Goal: Transaction & Acquisition: Purchase product/service

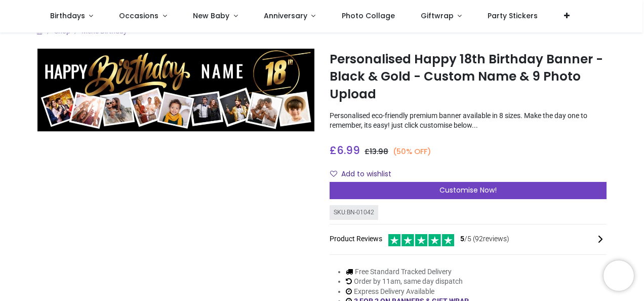
scroll to position [10, 0]
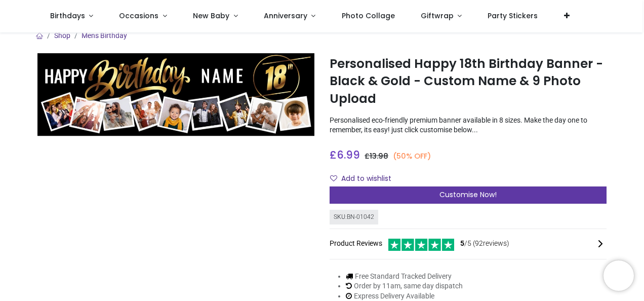
click at [451, 191] on span "Customise Now!" at bounding box center [468, 194] width 57 height 10
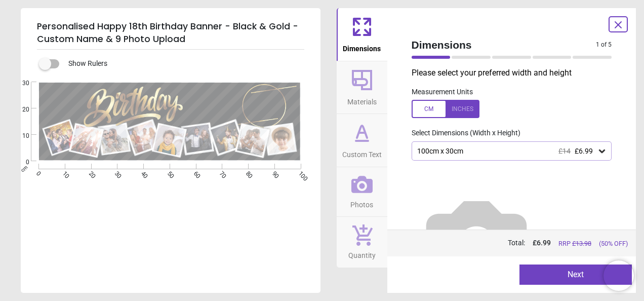
click at [601, 151] on icon at bounding box center [602, 151] width 10 height 10
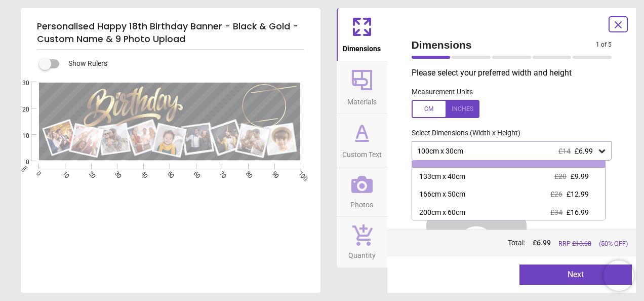
scroll to position [55, 0]
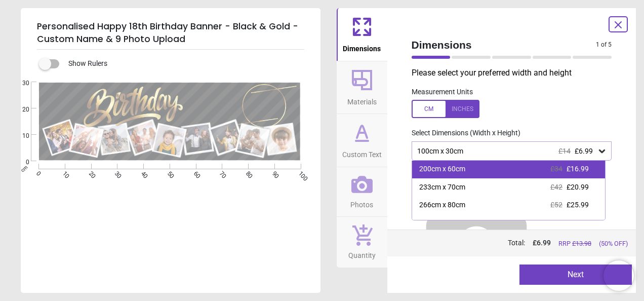
click at [486, 173] on div "200cm x 60cm £34 £16.99" at bounding box center [508, 169] width 193 height 18
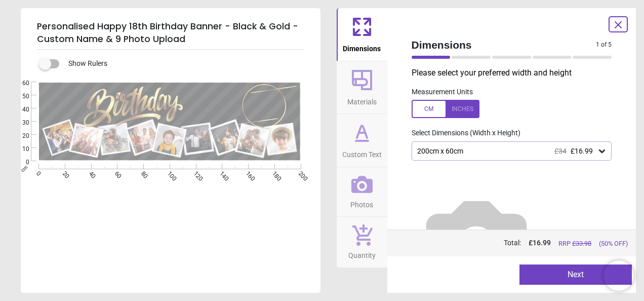
click at [366, 90] on icon at bounding box center [362, 80] width 24 height 24
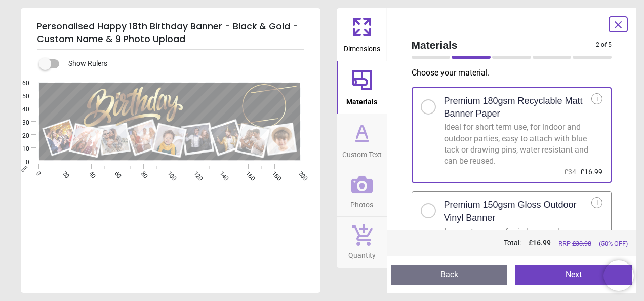
drag, startPoint x: 621, startPoint y: 145, endPoint x: 621, endPoint y: 159, distance: 13.7
click at [621, 159] on div "Materials 2 of 5 2 of 6 Choose your material . Premium 180gsm Recyclable Matt B…" at bounding box center [511, 150] width 249 height 285
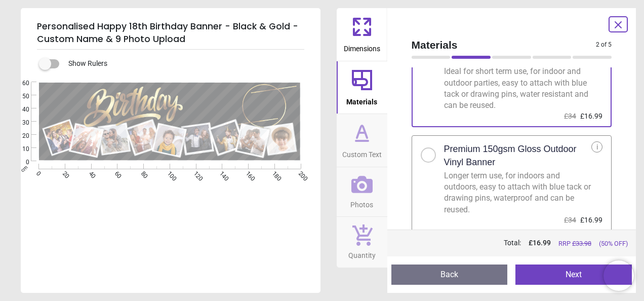
scroll to position [57, 0]
click at [427, 157] on div at bounding box center [428, 153] width 15 height 15
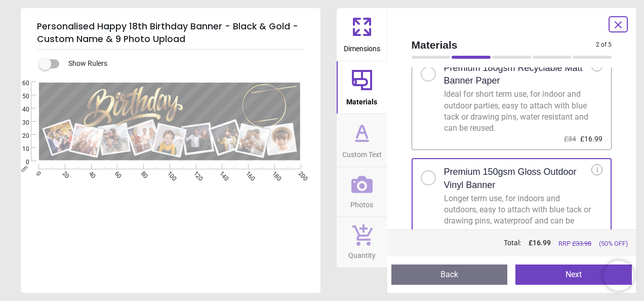
scroll to position [57, 0]
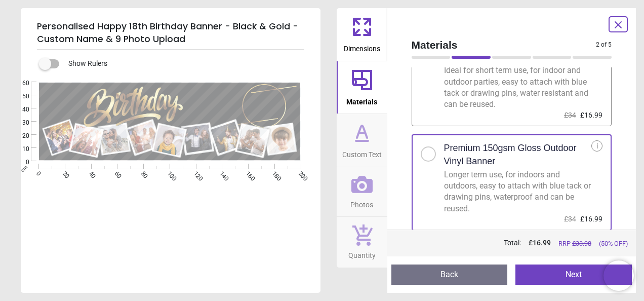
click at [368, 139] on icon at bounding box center [362, 133] width 24 height 24
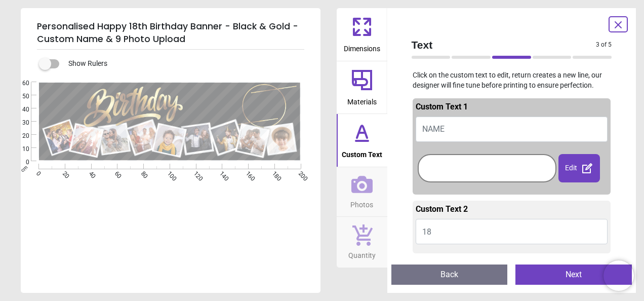
click at [454, 131] on button "NAME" at bounding box center [512, 128] width 192 height 25
click at [446, 129] on button "NAME" at bounding box center [512, 128] width 192 height 25
click at [439, 170] on div at bounding box center [487, 167] width 134 height 23
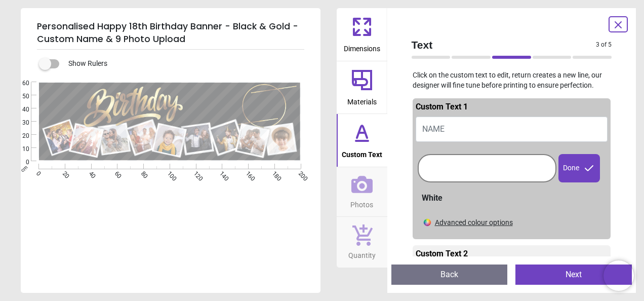
click at [458, 126] on button "NAME" at bounding box center [512, 128] width 192 height 25
click at [280, 257] on div "e ******** E E E" at bounding box center [170, 232] width 298 height 301
click at [456, 131] on button "George's" at bounding box center [512, 128] width 192 height 25
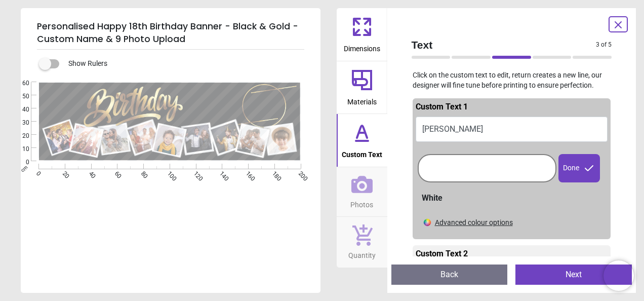
type textarea "******"
click at [208, 214] on div "e ****** E E E" at bounding box center [170, 232] width 298 height 301
click at [583, 165] on icon at bounding box center [589, 168] width 12 height 12
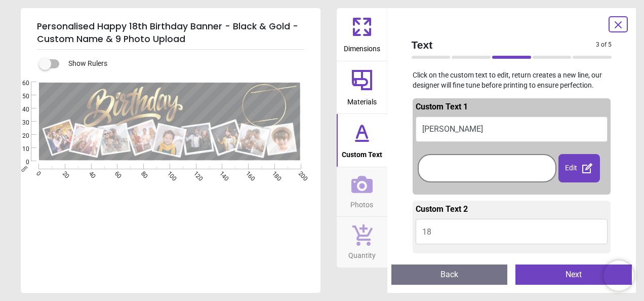
scroll to position [8, 0]
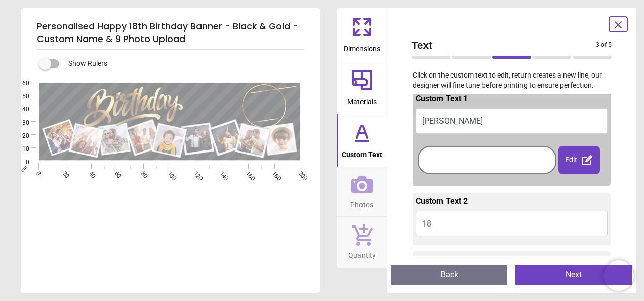
click at [363, 184] on icon at bounding box center [361, 184] width 21 height 17
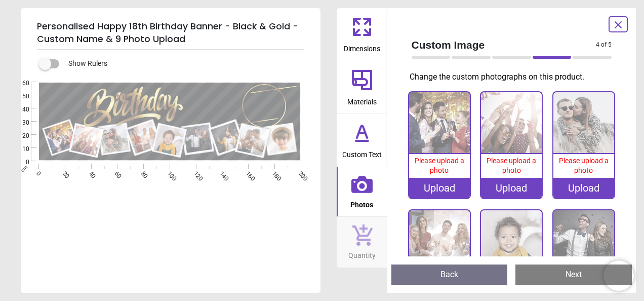
click at [443, 186] on div "Upload" at bounding box center [439, 188] width 61 height 20
click at [446, 184] on div "Upload" at bounding box center [439, 188] width 61 height 20
click at [430, 186] on div "Upload" at bounding box center [439, 188] width 61 height 20
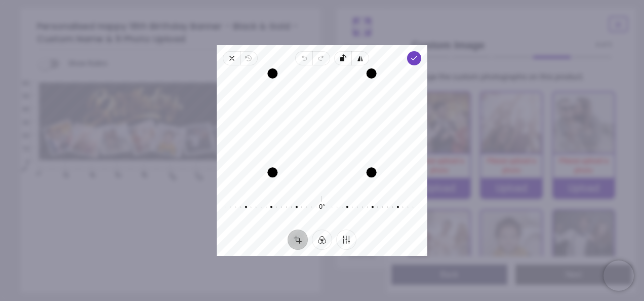
drag, startPoint x: 339, startPoint y: 185, endPoint x: 337, endPoint y: 173, distance: 12.8
click at [337, 173] on div "Drag edge b" at bounding box center [321, 172] width 99 height 10
drag, startPoint x: 340, startPoint y: 71, endPoint x: 341, endPoint y: 35, distance: 36.5
click at [341, 195] on div "× Trustpilot Product Reviews 5 /5 ( 92 reviews) Customer Kirkham Amazing qualit…" at bounding box center [468, 231] width 277 height 73
drag, startPoint x: 348, startPoint y: 72, endPoint x: 351, endPoint y: 44, distance: 28.5
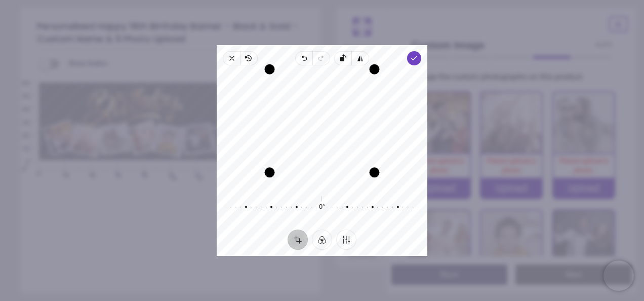
click at [351, 195] on div "× Trustpilot Product Reviews 5 /5 ( 92 reviews) Customer Kirkham Amazing qualit…" at bounding box center [468, 231] width 277 height 73
drag, startPoint x: 370, startPoint y: 171, endPoint x: 374, endPoint y: 141, distance: 30.1
click at [374, 141] on div "Recenter" at bounding box center [322, 128] width 194 height 111
drag, startPoint x: 273, startPoint y: 118, endPoint x: 294, endPoint y: 120, distance: 21.3
click at [294, 120] on div "Drag edge l" at bounding box center [294, 117] width 10 height 66
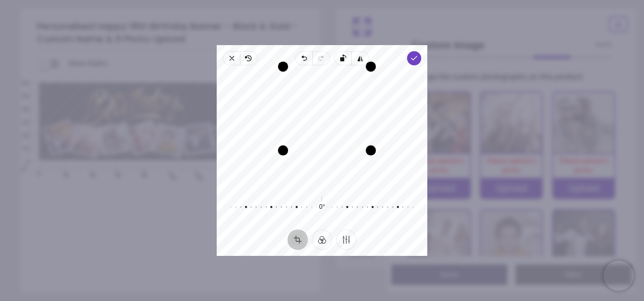
drag, startPoint x: 328, startPoint y: 85, endPoint x: 347, endPoint y: -37, distance: 123.5
click at [347, 0] on html "Login • Register Birthdays Milestone Birthday 1510 products 208 30" at bounding box center [322, 150] width 644 height 301
drag, startPoint x: 331, startPoint y: 111, endPoint x: 329, endPoint y: 128, distance: 17.3
click at [329, 128] on div "Recenter" at bounding box center [322, 128] width 194 height 111
drag, startPoint x: 331, startPoint y: 150, endPoint x: 338, endPoint y: 210, distance: 60.2
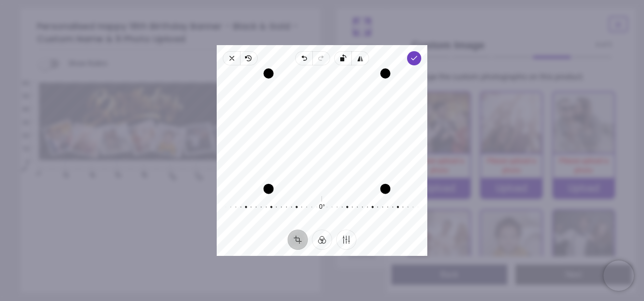
click at [338, 210] on div "Recenter 0° Reset" at bounding box center [322, 147] width 211 height 164
drag, startPoint x: 327, startPoint y: 129, endPoint x: 329, endPoint y: 112, distance: 16.9
click at [329, 112] on div "Recenter" at bounding box center [322, 128] width 194 height 111
click at [329, 127] on icon "button" at bounding box center [327, 129] width 12 height 12
drag, startPoint x: 329, startPoint y: 127, endPoint x: 320, endPoint y: 136, distance: 13.3
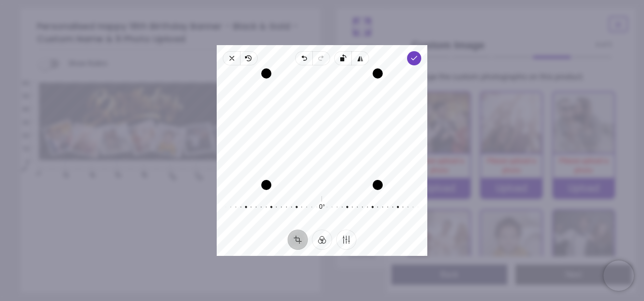
click at [320, 136] on div "Recenter" at bounding box center [322, 128] width 194 height 111
click at [416, 56] on icon "button" at bounding box center [414, 58] width 8 height 8
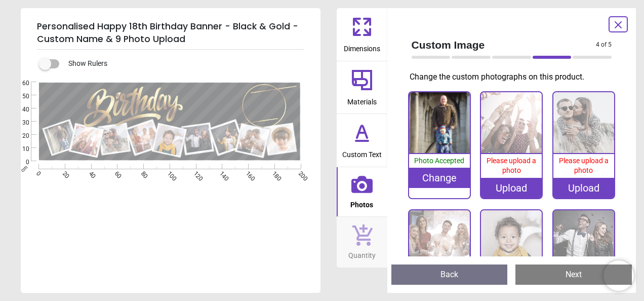
scroll to position [4, 0]
click at [362, 186] on icon at bounding box center [361, 184] width 21 height 17
click at [519, 190] on div "Upload" at bounding box center [511, 188] width 61 height 20
click at [624, 21] on icon at bounding box center [618, 25] width 12 height 12
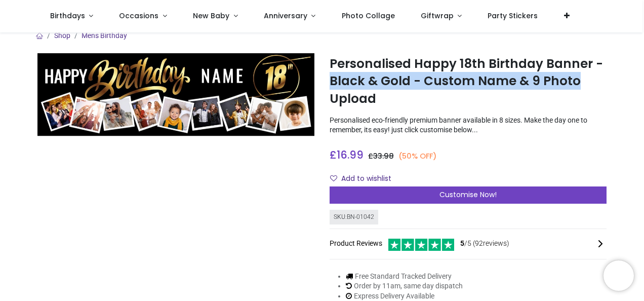
drag, startPoint x: 642, startPoint y: 44, endPoint x: 642, endPoint y: 75, distance: 30.9
click at [77, 11] on link "Birthdays" at bounding box center [71, 16] width 69 height 32
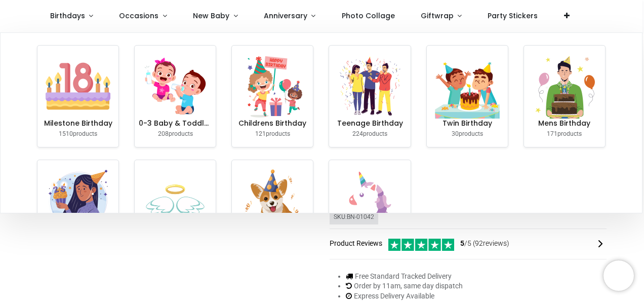
click at [173, 261] on div at bounding box center [176, 195] width 292 height 284
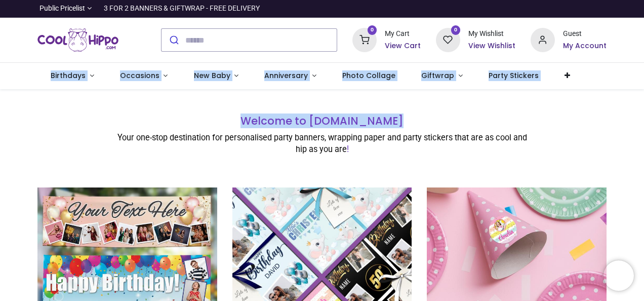
drag, startPoint x: 641, startPoint y: 61, endPoint x: 645, endPoint y: 96, distance: 35.7
click at [644, 96] on html "Login • Register Birthdays Occasions Engagement" at bounding box center [322, 150] width 644 height 301
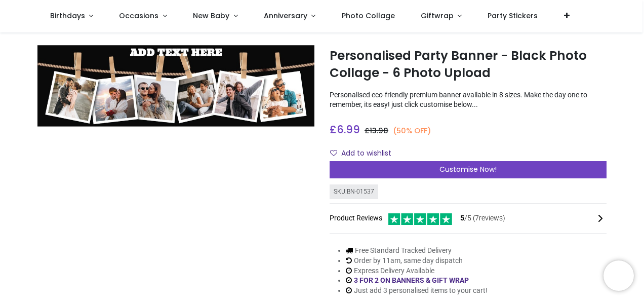
scroll to position [3, 0]
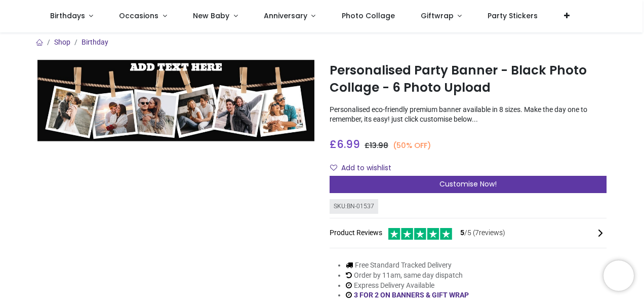
click at [447, 178] on div "Customise Now!" at bounding box center [468, 184] width 277 height 17
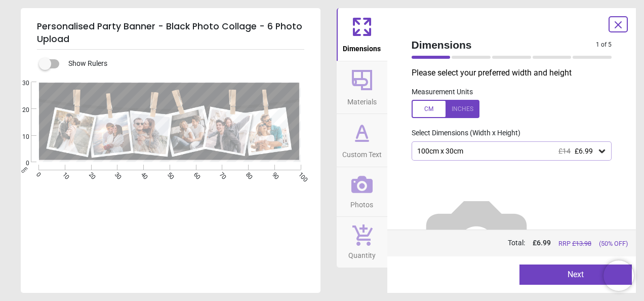
click at [599, 153] on icon at bounding box center [602, 151] width 6 height 4
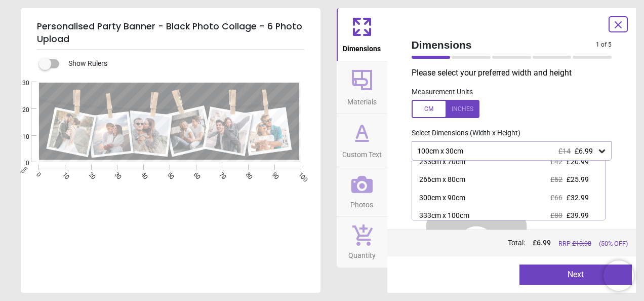
scroll to position [85, 0]
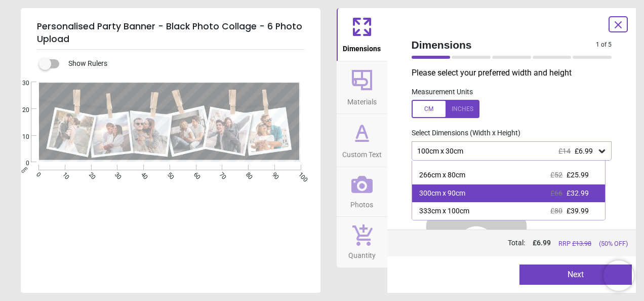
click at [552, 189] on span "£66" at bounding box center [556, 193] width 12 height 8
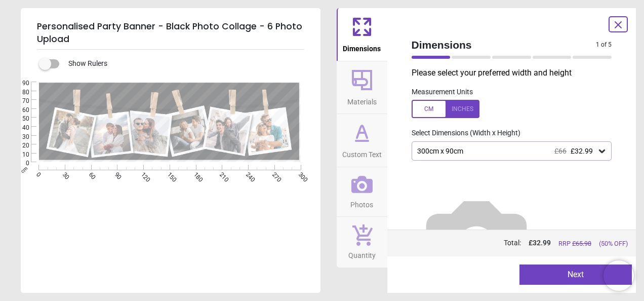
click at [360, 85] on icon at bounding box center [362, 80] width 20 height 20
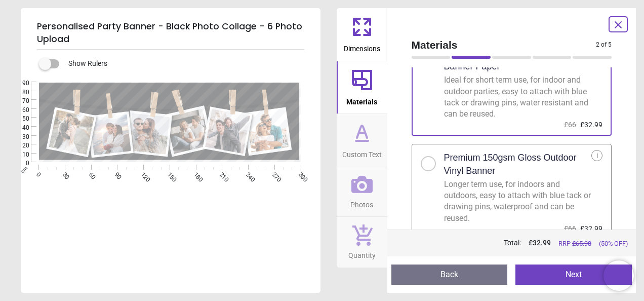
scroll to position [57, 0]
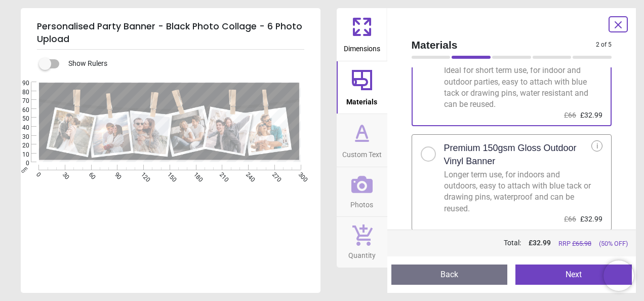
click at [427, 155] on div at bounding box center [428, 154] width 6 height 6
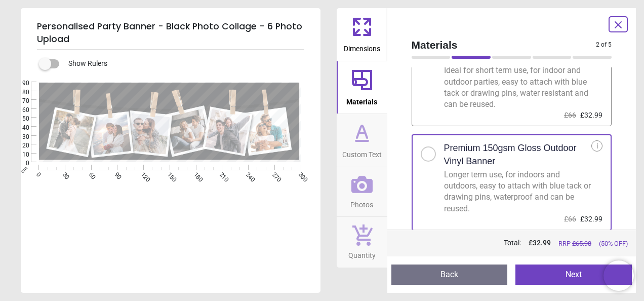
click at [357, 138] on icon at bounding box center [362, 132] width 10 height 12
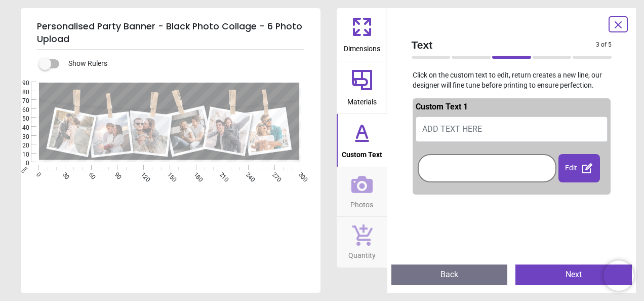
click at [445, 131] on span "ADD TEXT HERE" at bounding box center [452, 129] width 60 height 10
type textarea "*"
click at [618, 22] on icon at bounding box center [618, 25] width 12 height 12
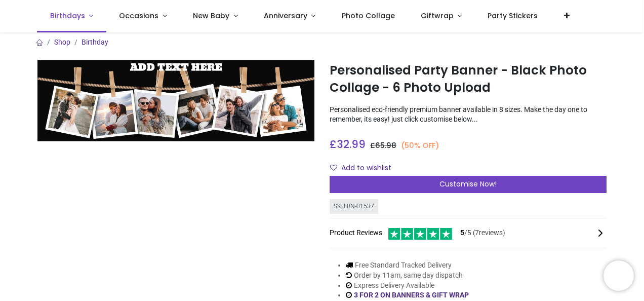
click at [74, 17] on span "Birthdays" at bounding box center [67, 16] width 35 height 10
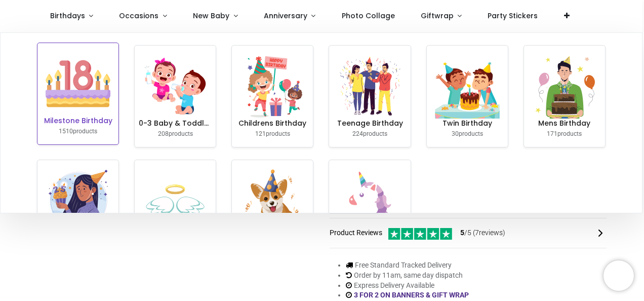
click at [85, 79] on img at bounding box center [78, 83] width 65 height 65
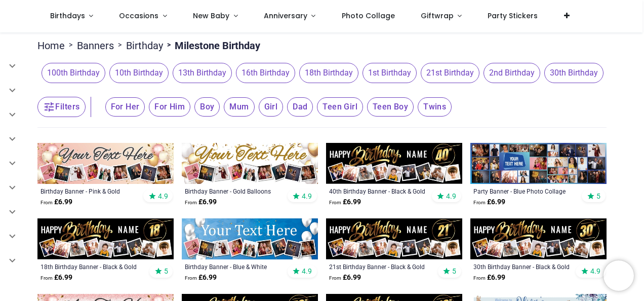
scroll to position [74, 0]
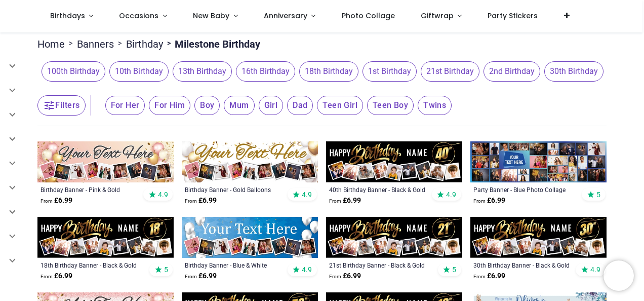
click at [98, 242] on img at bounding box center [105, 237] width 136 height 41
click at [342, 72] on span "18th Birthday" at bounding box center [328, 71] width 59 height 20
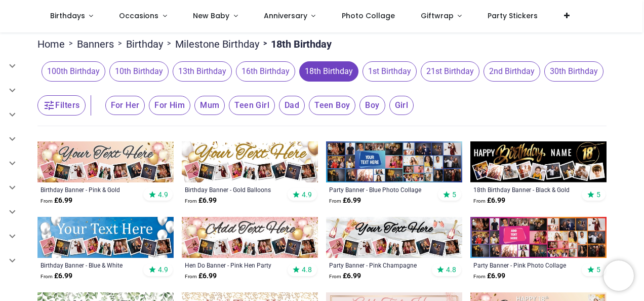
drag, startPoint x: 642, startPoint y: 77, endPoint x: 644, endPoint y: 96, distance: 19.3
click at [644, 96] on html "Login • Register Birthdays Milestone Birthday 1510 products 208 30" at bounding box center [322, 150] width 644 height 301
drag, startPoint x: 644, startPoint y: 96, endPoint x: 622, endPoint y: 134, distance: 43.3
drag, startPoint x: 642, startPoint y: 68, endPoint x: 644, endPoint y: 99, distance: 31.5
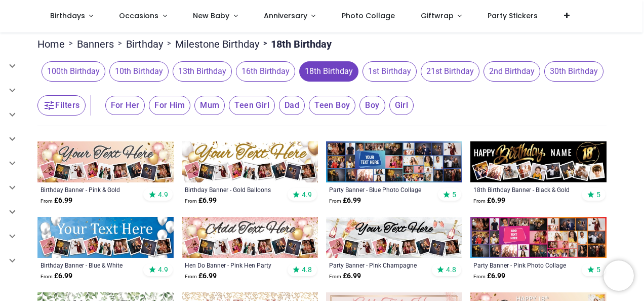
click at [644, 99] on html "Login • Register Birthdays Milestone Birthday 1510 products 208 30" at bounding box center [322, 150] width 644 height 301
drag, startPoint x: 644, startPoint y: 99, endPoint x: 623, endPoint y: 128, distance: 35.6
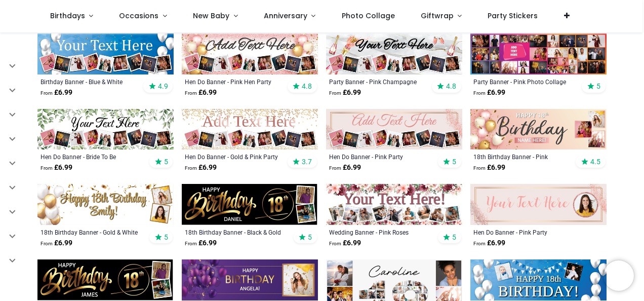
scroll to position [260, 0]
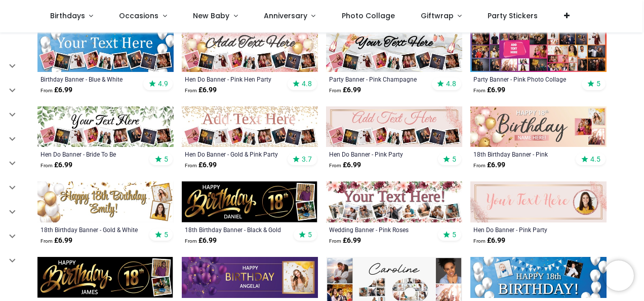
click at [270, 195] on img at bounding box center [250, 201] width 136 height 41
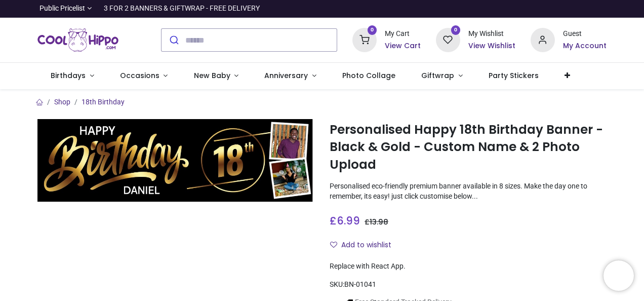
click at [289, 174] on img at bounding box center [175, 160] width 277 height 83
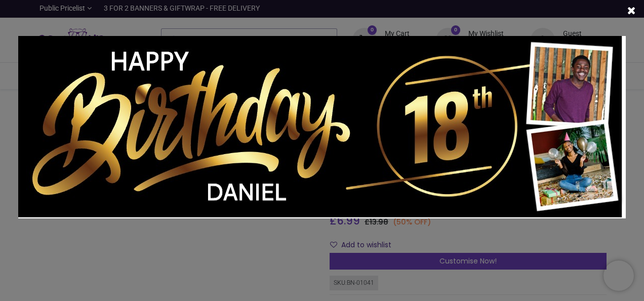
click at [472, 258] on div at bounding box center [322, 150] width 644 height 301
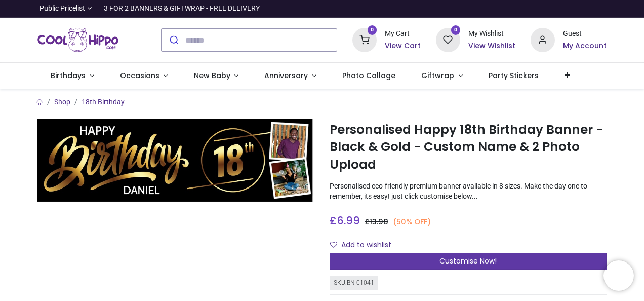
click at [464, 257] on span "Customise Now!" at bounding box center [468, 261] width 57 height 10
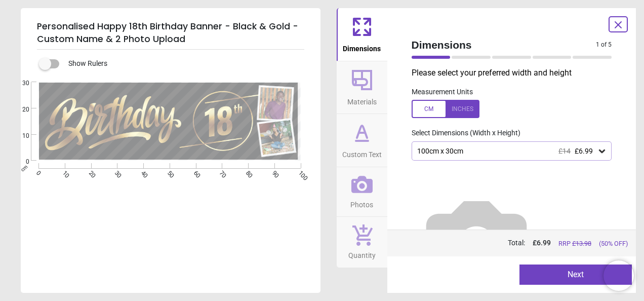
click at [597, 150] on icon at bounding box center [602, 151] width 10 height 10
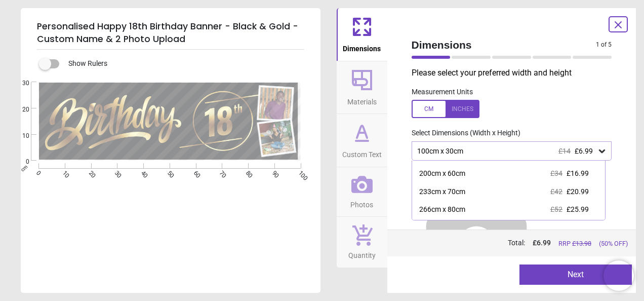
scroll to position [49, 0]
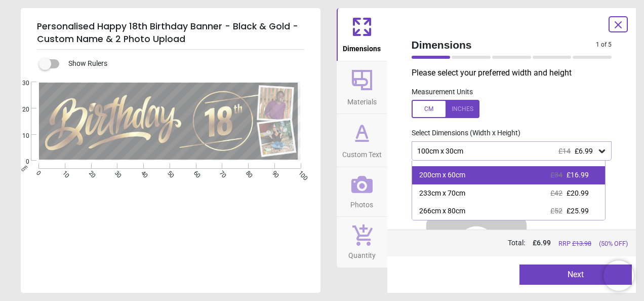
click at [568, 180] on div "200cm x 60cm £34 £16.99" at bounding box center [508, 175] width 193 height 18
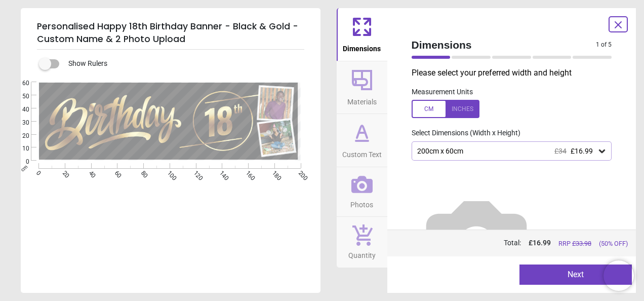
drag, startPoint x: 620, startPoint y: 154, endPoint x: 616, endPoint y: 181, distance: 27.1
click at [616, 181] on div "Dimensions 1 of 5 1 of 6 Please select your preferred width and height Measurem…" at bounding box center [511, 150] width 249 height 285
click at [364, 91] on icon at bounding box center [362, 80] width 24 height 24
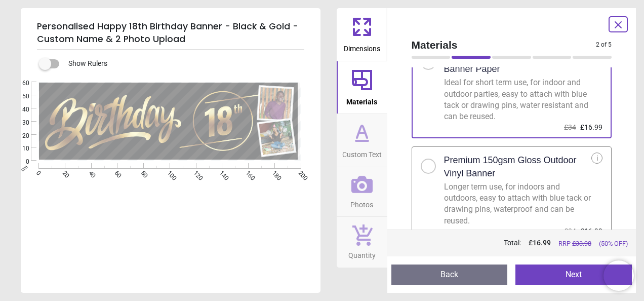
scroll to position [57, 0]
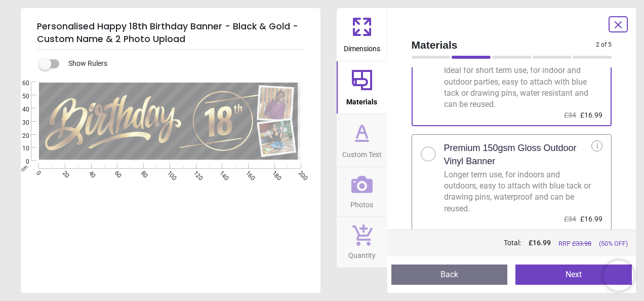
click at [426, 155] on div at bounding box center [428, 154] width 6 height 6
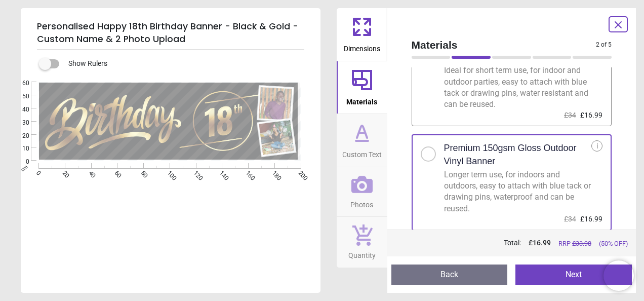
click at [366, 147] on span "Custom Text" at bounding box center [361, 152] width 39 height 15
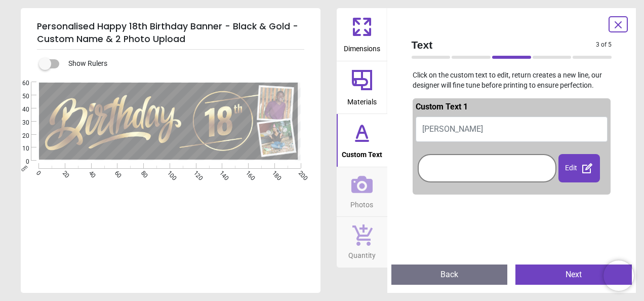
click at [468, 128] on button "[PERSON_NAME]" at bounding box center [512, 128] width 192 height 25
click at [446, 135] on button "DANIEL" at bounding box center [512, 128] width 192 height 25
type textarea "******"
drag, startPoint x: 621, startPoint y: 131, endPoint x: 622, endPoint y: 143, distance: 12.2
click at [622, 143] on div "Text 3 of 5 3 of 6 Click on the custom text to edit, return creates a new line,…" at bounding box center [511, 150] width 249 height 285
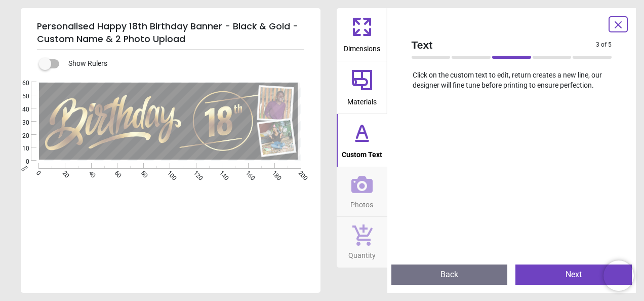
scroll to position [243, 0]
click at [362, 191] on icon at bounding box center [361, 184] width 21 height 17
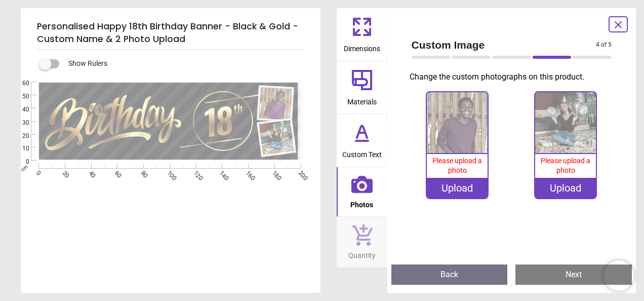
click at [465, 191] on div "Upload" at bounding box center [457, 188] width 61 height 20
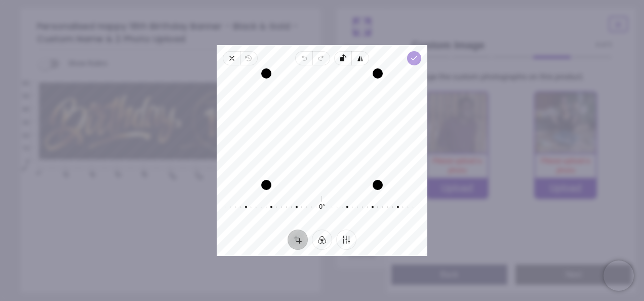
click at [414, 63] on span "Done" at bounding box center [414, 58] width 14 height 14
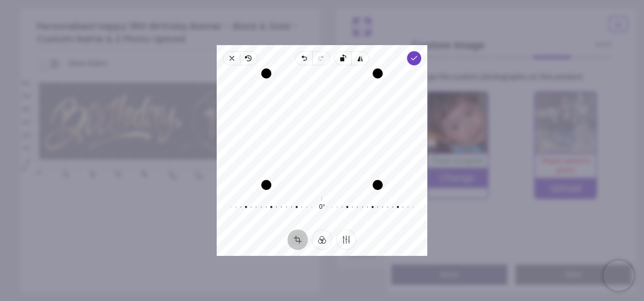
click at [323, 124] on div "Recenter" at bounding box center [322, 128] width 194 height 111
drag, startPoint x: 0, startPoint y: 0, endPoint x: 319, endPoint y: 154, distance: 354.4
click at [319, 154] on div "Recenter" at bounding box center [322, 128] width 194 height 111
drag, startPoint x: 379, startPoint y: 188, endPoint x: 496, endPoint y: 317, distance: 174.2
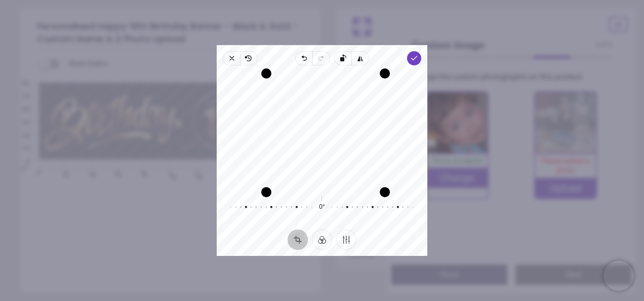
click at [496, 300] on html "Login • Register Birthdays Milestone Birthday 1510 products 208 30" at bounding box center [322, 150] width 644 height 301
drag, startPoint x: 324, startPoint y: 182, endPoint x: 559, endPoint y: 327, distance: 276.0
click at [559, 300] on html "Login • Register Birthdays Milestone Birthday 1510 products 208 30" at bounding box center [322, 150] width 644 height 301
click at [348, 220] on div at bounding box center [317, 207] width 194 height 28
click at [322, 238] on button "Filter" at bounding box center [322, 239] width 20 height 20
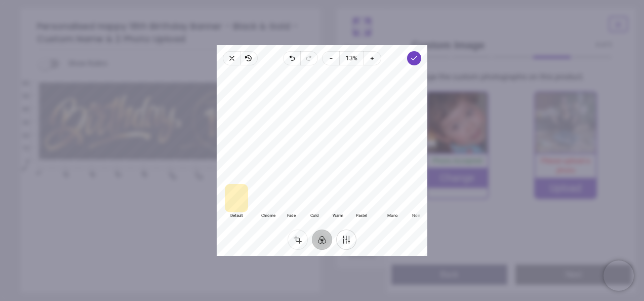
click at [348, 239] on button "Finetune" at bounding box center [346, 239] width 20 height 20
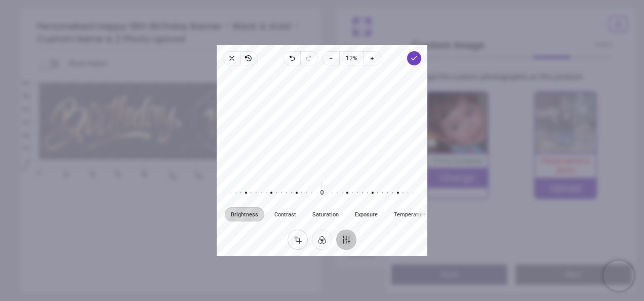
click at [299, 242] on button "Crop" at bounding box center [298, 239] width 20 height 20
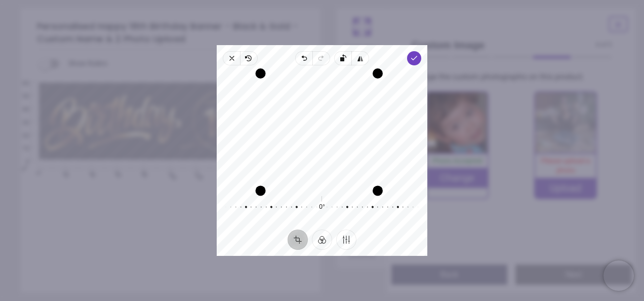
drag, startPoint x: 264, startPoint y: 188, endPoint x: 210, endPoint y: 264, distance: 92.9
click at [330, 264] on div "× Trustpilot Product Reviews 5 /5 ( 4 reviews) Customer Fast delivery thankyou …" at bounding box center [468, 271] width 277 height 73
click at [318, 138] on div "Recenter" at bounding box center [322, 128] width 194 height 111
drag, startPoint x: 318, startPoint y: 138, endPoint x: 306, endPoint y: 118, distance: 23.2
click at [306, 118] on div "Recenter" at bounding box center [322, 128] width 194 height 111
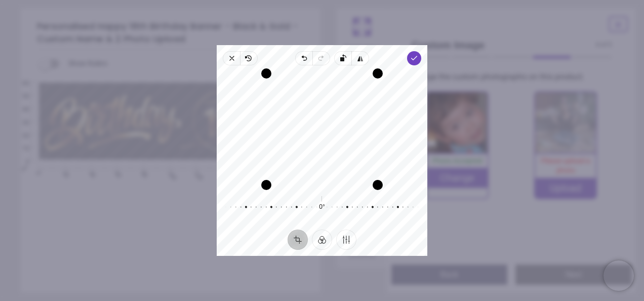
click at [428, 188] on div "100% Photo Accepted Change" at bounding box center [457, 145] width 63 height 108
drag, startPoint x: 364, startPoint y: 129, endPoint x: 363, endPoint y: 143, distance: 14.3
click at [363, 143] on div "Recenter" at bounding box center [322, 128] width 194 height 111
click at [415, 61] on icon "button" at bounding box center [414, 58] width 8 height 8
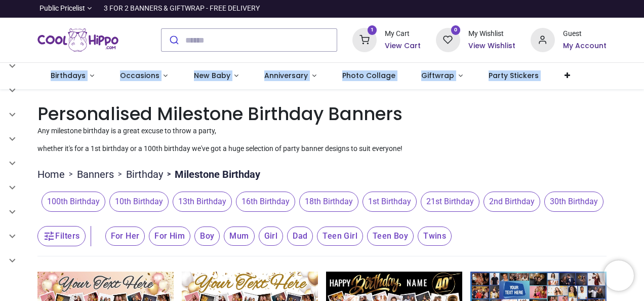
drag, startPoint x: 642, startPoint y: 54, endPoint x: 642, endPoint y: 70, distance: 16.2
click at [642, 70] on header "**********" at bounding box center [322, 44] width 644 height 89
click at [641, 59] on div "1 My Cart View Cart 0 Guest" at bounding box center [322, 40] width 644 height 45
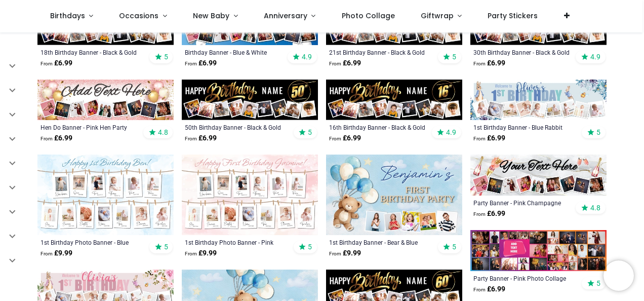
scroll to position [245, 0]
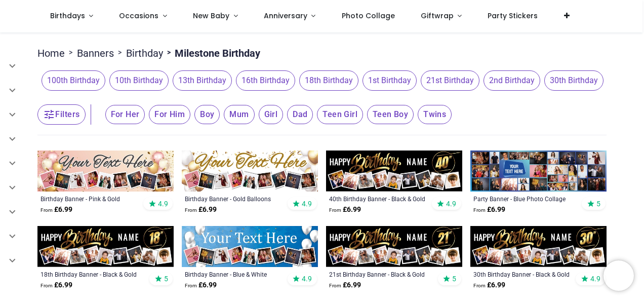
scroll to position [57, 0]
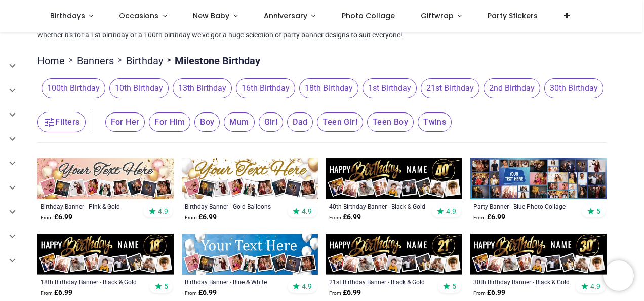
click at [330, 82] on span "18th Birthday" at bounding box center [328, 88] width 59 height 20
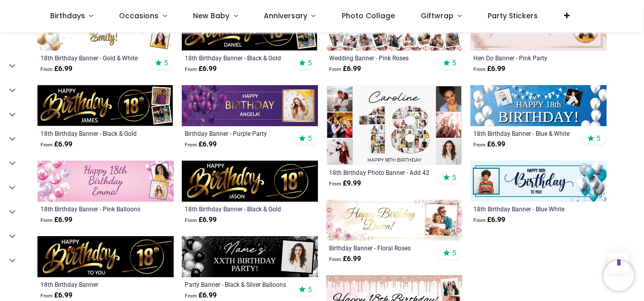
scroll to position [432, 0]
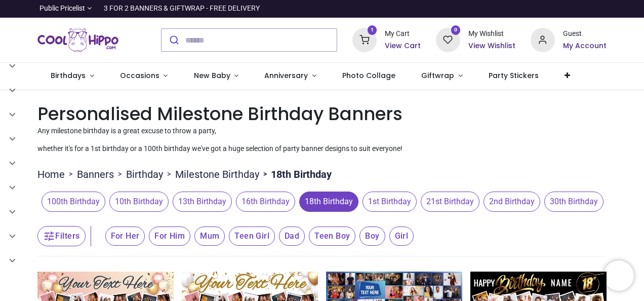
drag, startPoint x: 642, startPoint y: 27, endPoint x: 644, endPoint y: 38, distance: 11.3
click at [644, 38] on div "Login • Register Birthdays Milestone Birthday 1510 products 208 30" at bounding box center [322, 150] width 644 height 301
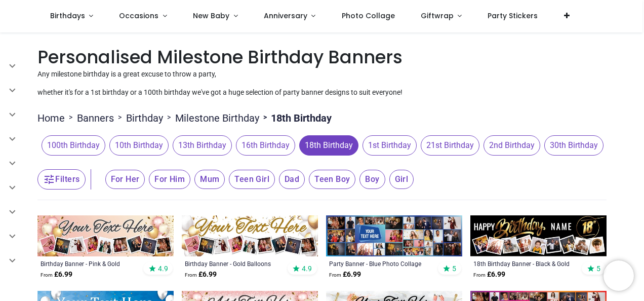
scroll to position [135, 0]
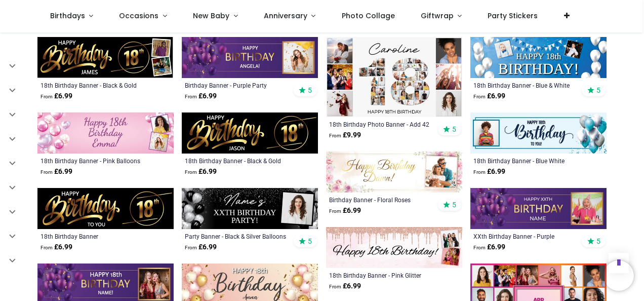
scroll to position [498, 0]
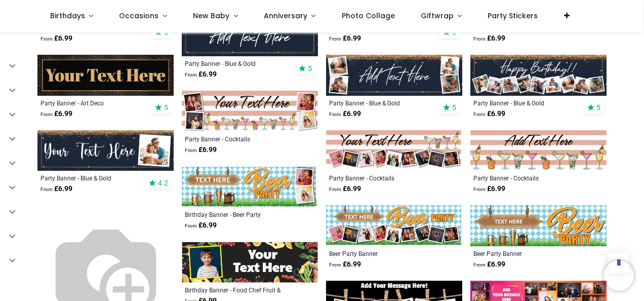
scroll to position [1325, 0]
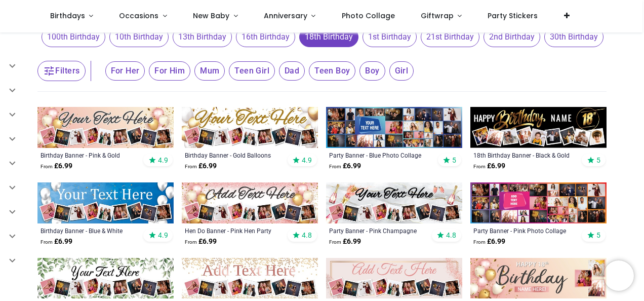
scroll to position [116, 0]
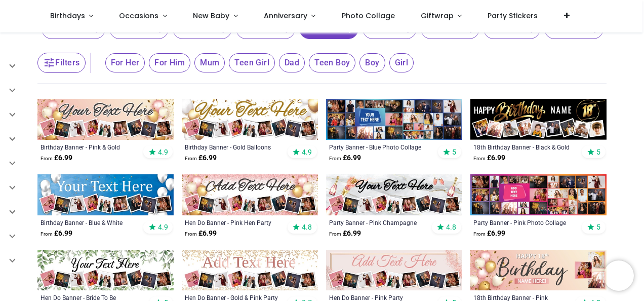
click at [530, 132] on img at bounding box center [538, 119] width 136 height 41
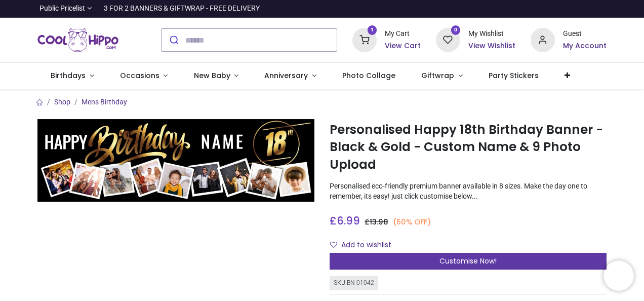
click at [462, 260] on span "Customise Now!" at bounding box center [468, 261] width 57 height 10
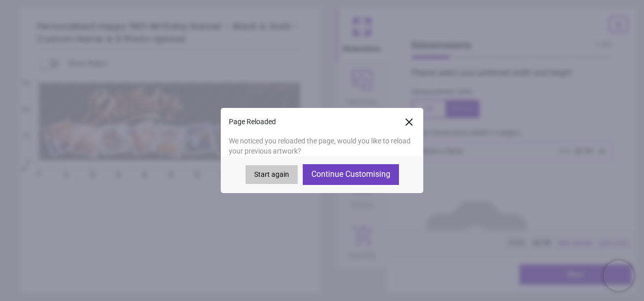
click at [368, 178] on button "Continue Customising" at bounding box center [351, 174] width 96 height 20
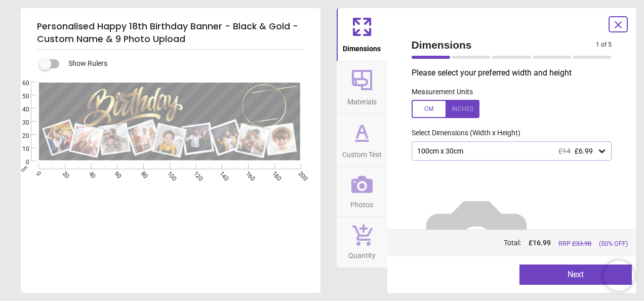
type textarea "******"
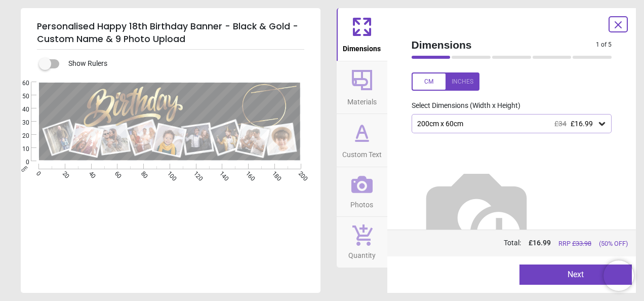
scroll to position [36, 0]
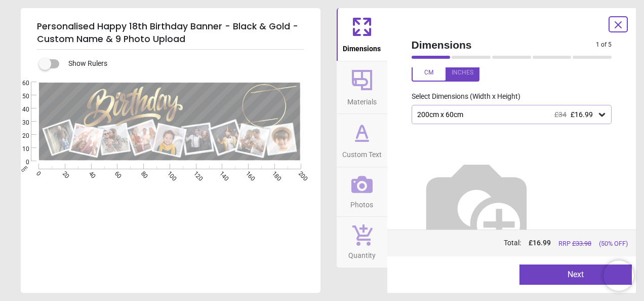
click at [576, 281] on button "Next" at bounding box center [576, 274] width 112 height 20
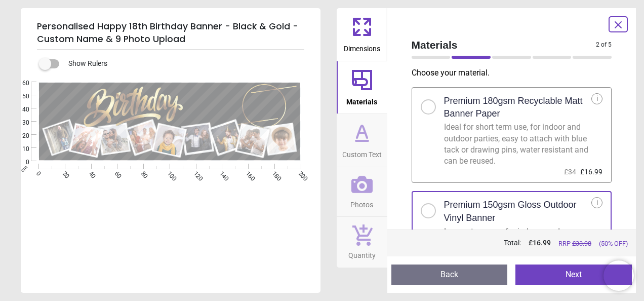
click at [572, 272] on button "Next" at bounding box center [573, 274] width 116 height 20
